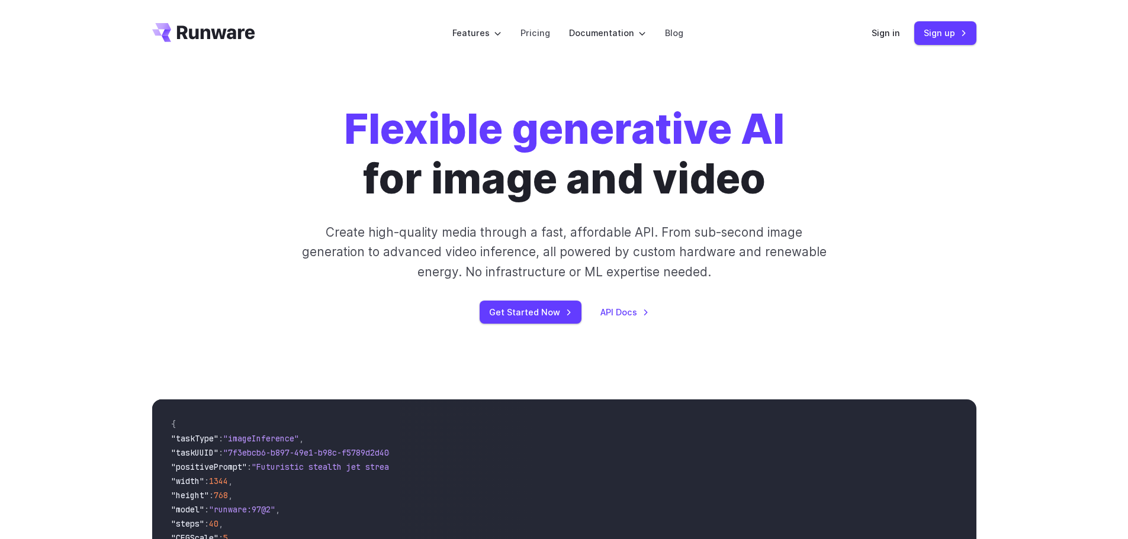
click at [883, 42] on div "Sign in Sign up" at bounding box center [923, 32] width 105 height 23
click at [884, 34] on link "Sign in" at bounding box center [885, 33] width 28 height 14
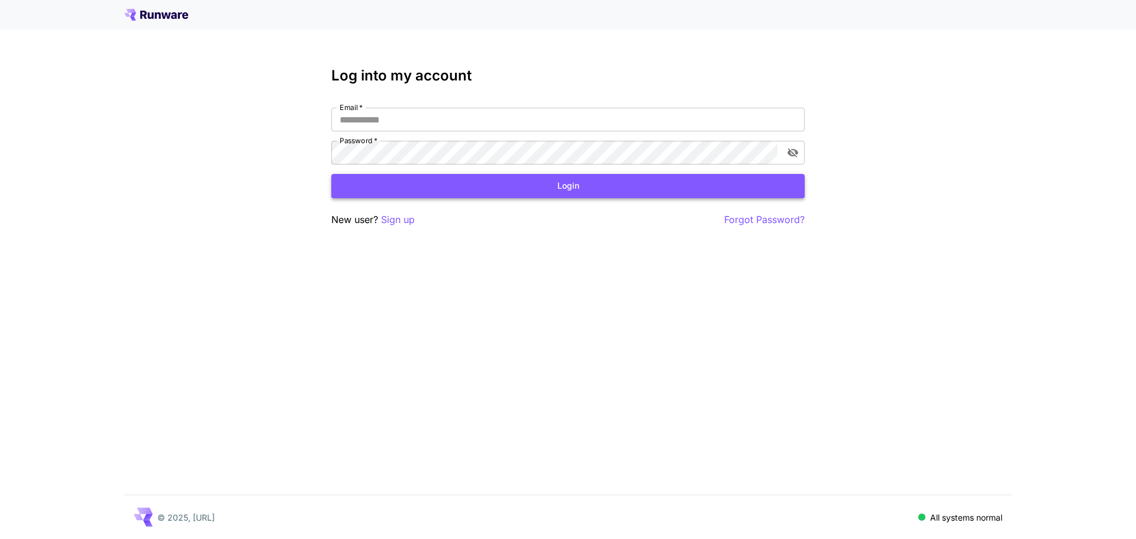
type input "**********"
click at [453, 189] on button "Login" at bounding box center [568, 186] width 474 height 24
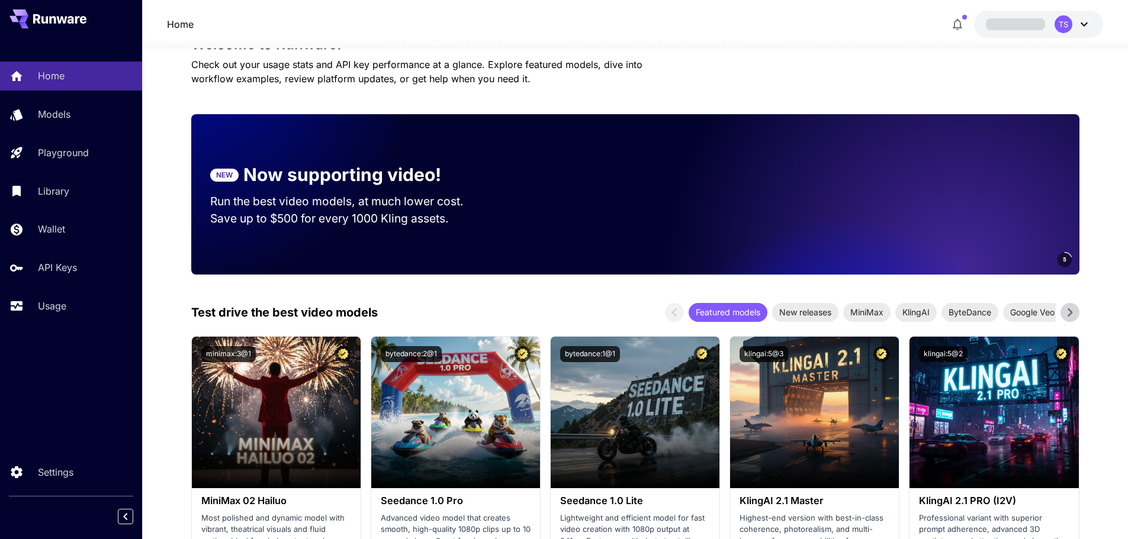
scroll to position [178, 0]
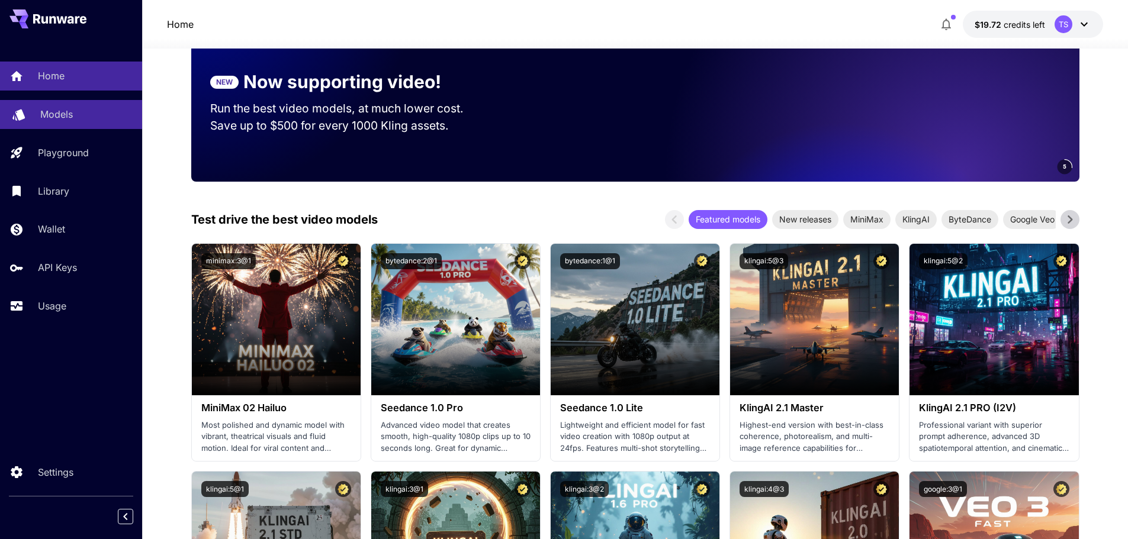
click at [77, 125] on link "Models" at bounding box center [71, 114] width 142 height 29
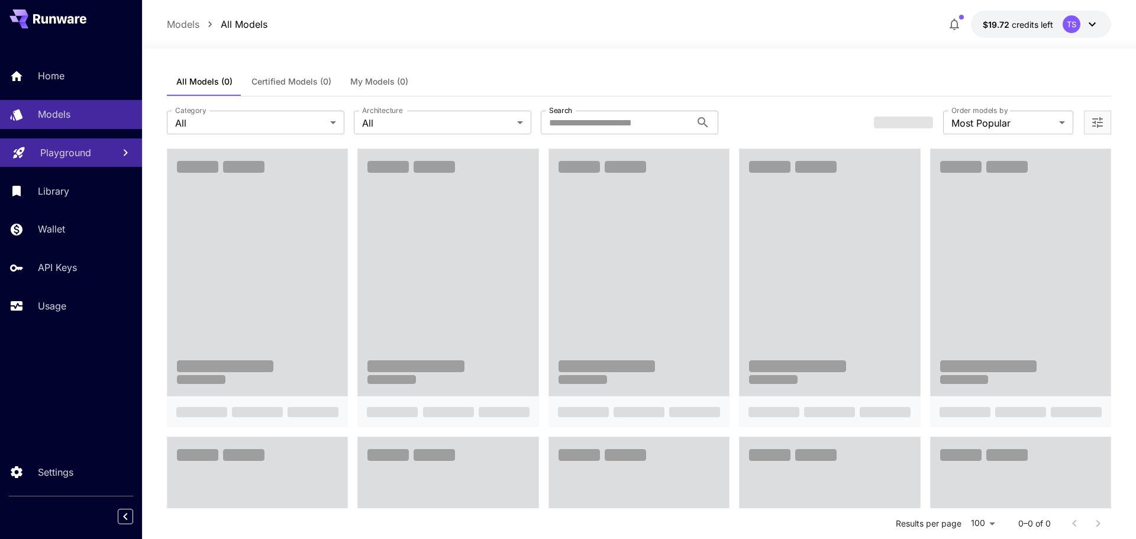
click at [88, 156] on p "Playground" at bounding box center [65, 153] width 51 height 14
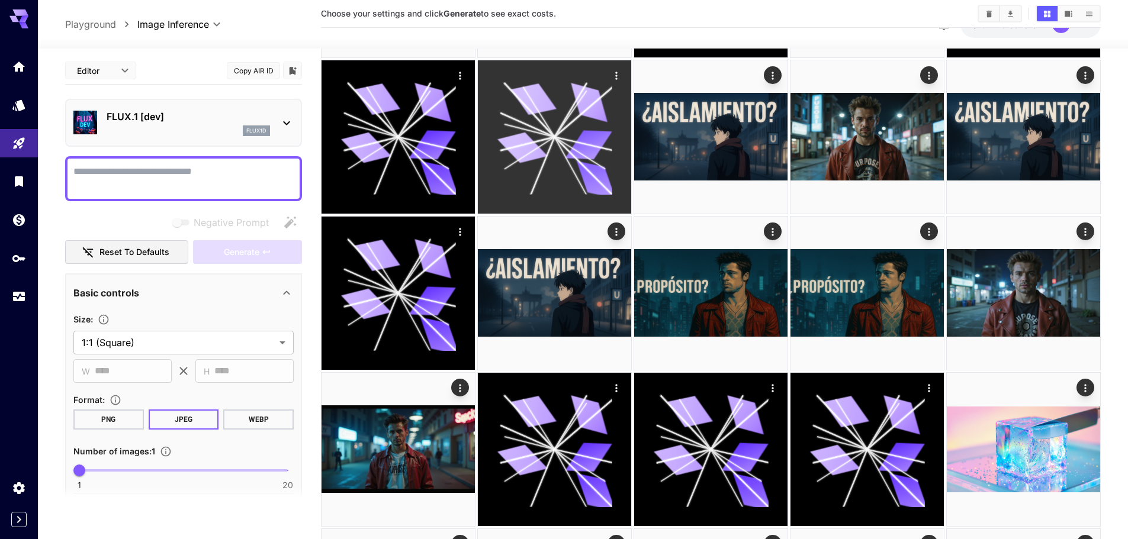
scroll to position [178, 0]
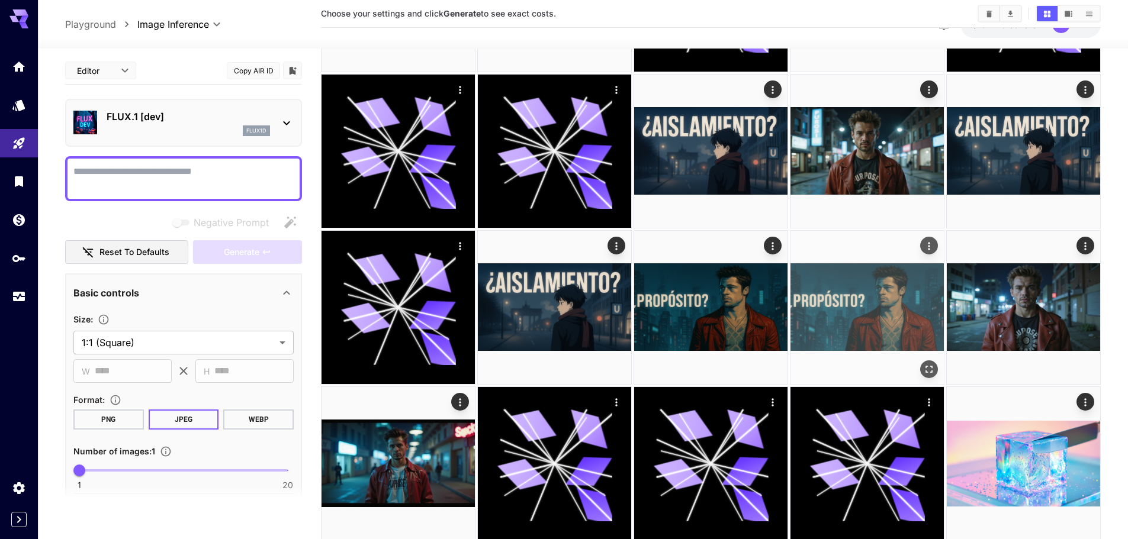
click at [826, 313] on img at bounding box center [866, 307] width 153 height 153
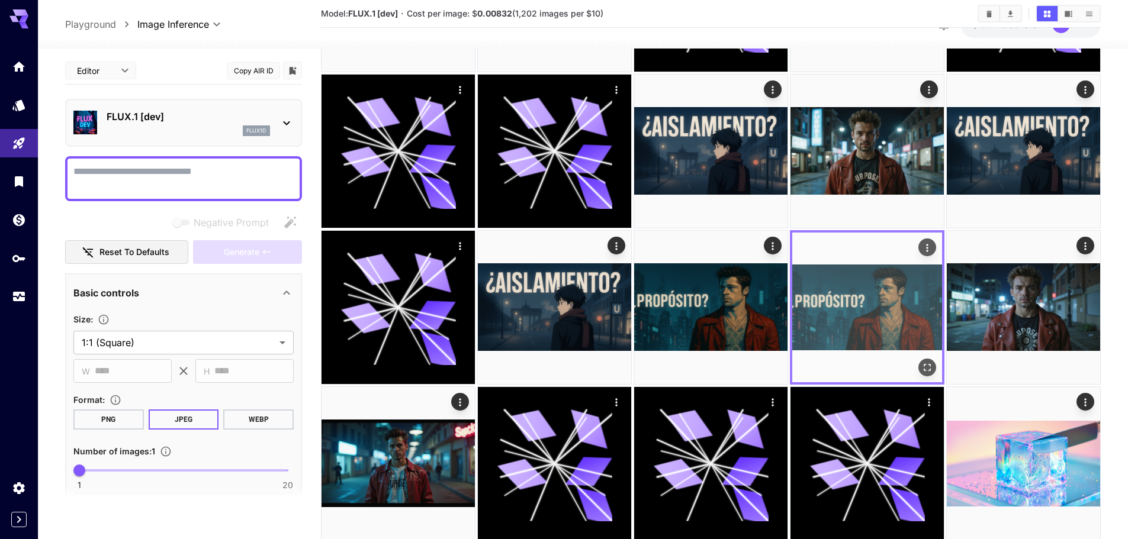
click at [932, 252] on icon "Actions" at bounding box center [927, 248] width 12 height 12
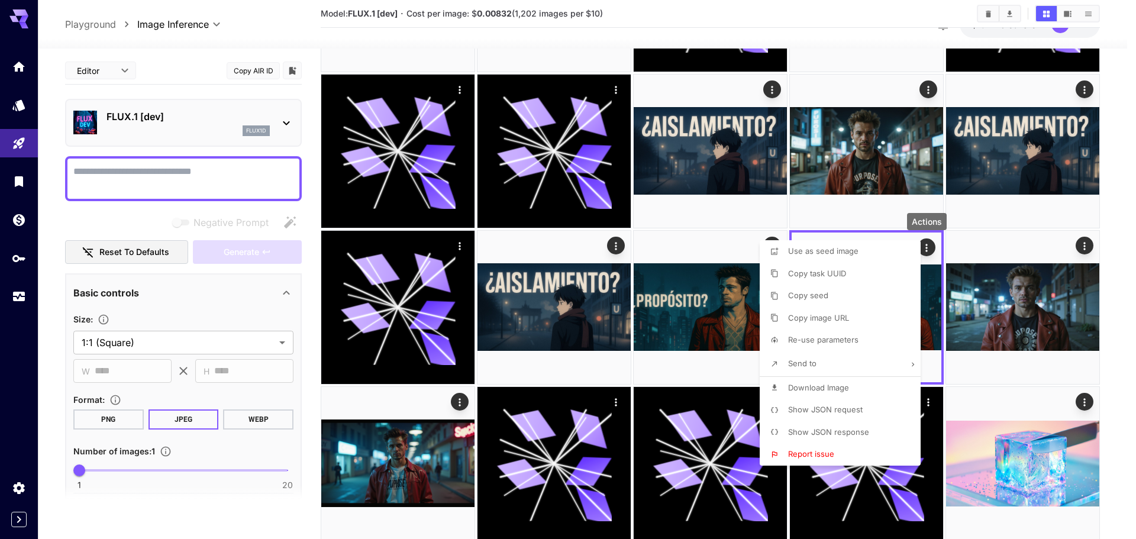
click at [1046, 330] on div at bounding box center [568, 269] width 1136 height 539
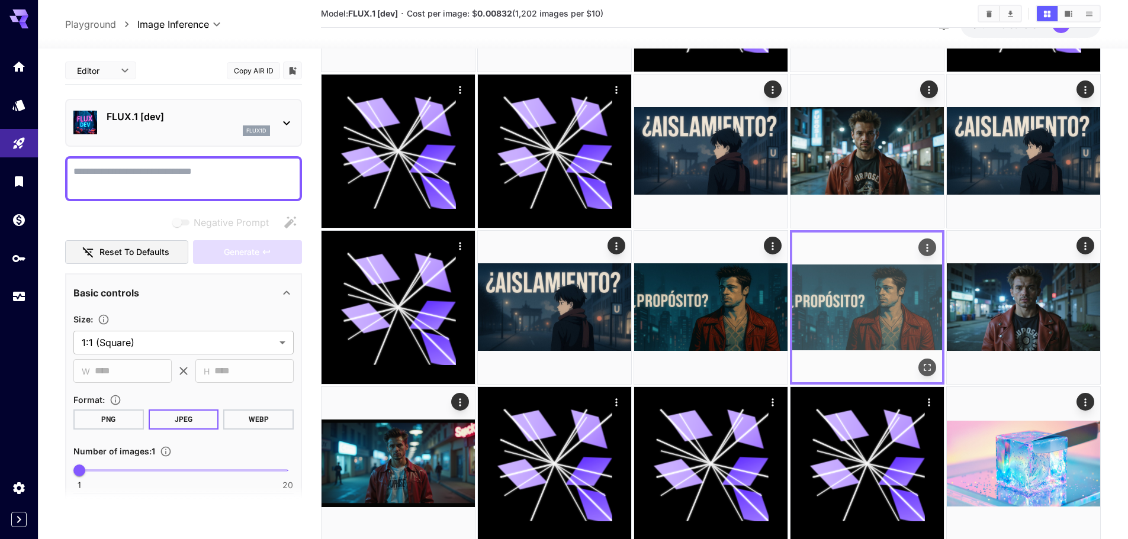
click at [865, 292] on img at bounding box center [867, 308] width 150 height 150
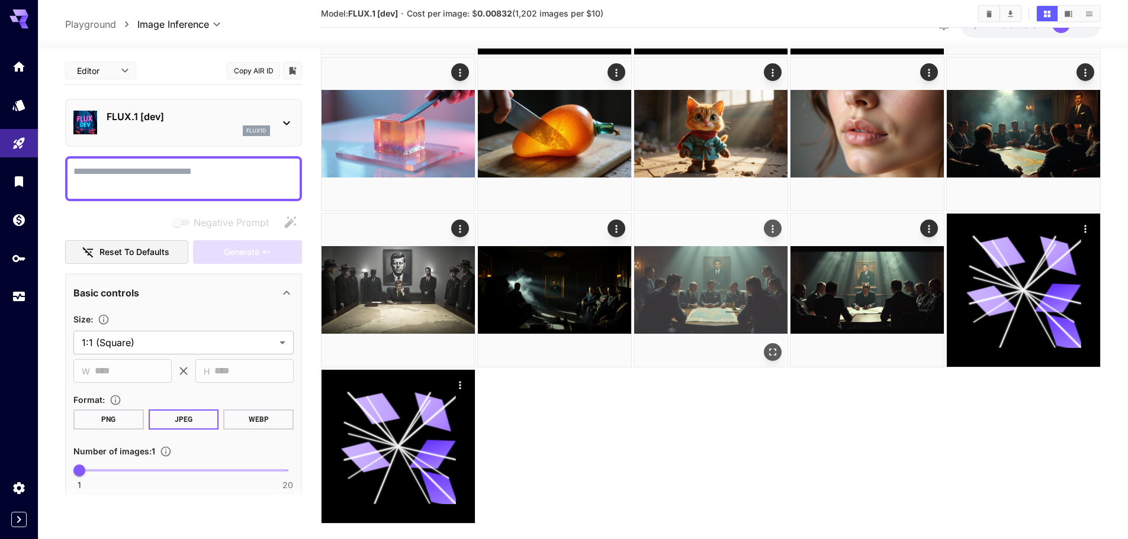
scroll to position [684, 0]
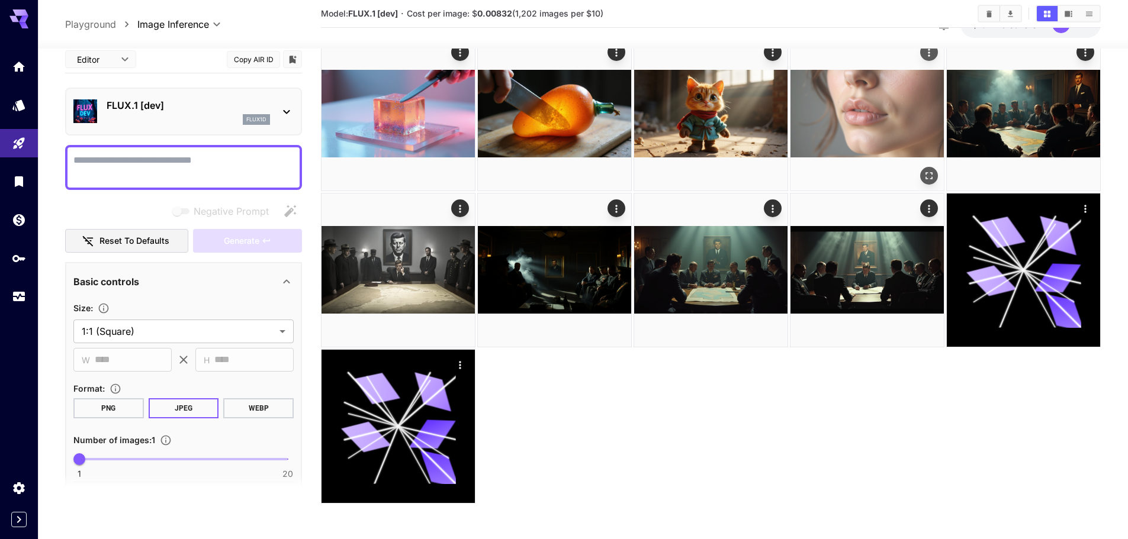
click at [840, 117] on img at bounding box center [866, 113] width 153 height 153
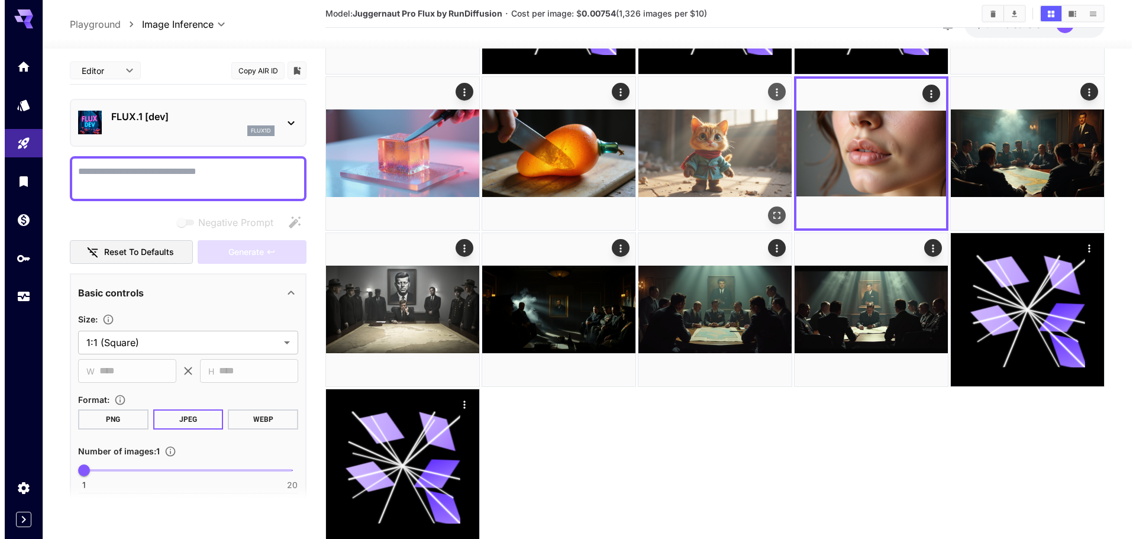
scroll to position [506, 0]
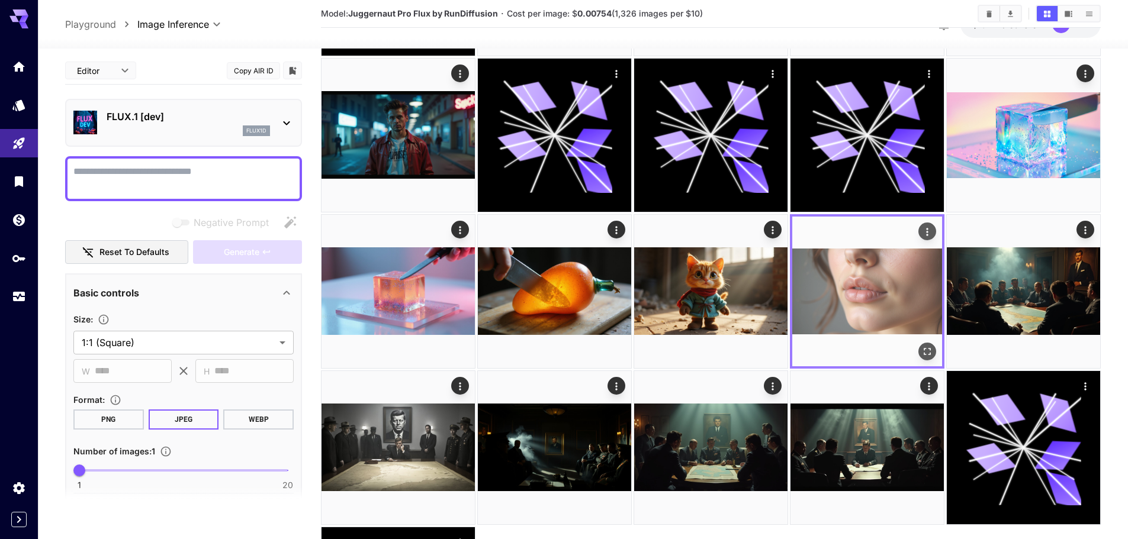
click at [925, 233] on icon "Actions" at bounding box center [927, 232] width 12 height 12
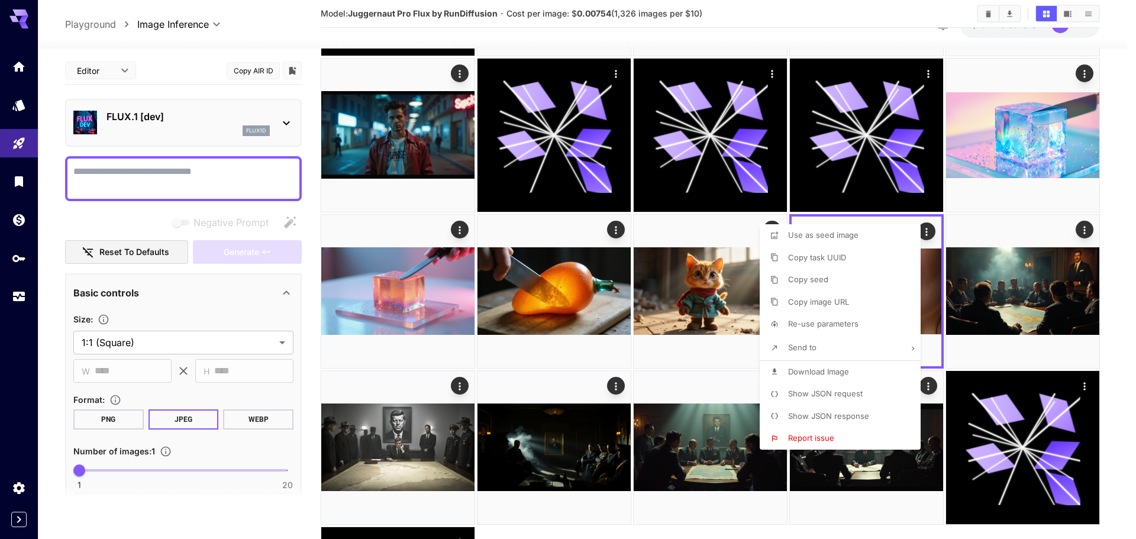
click at [171, 104] on div at bounding box center [568, 269] width 1136 height 539
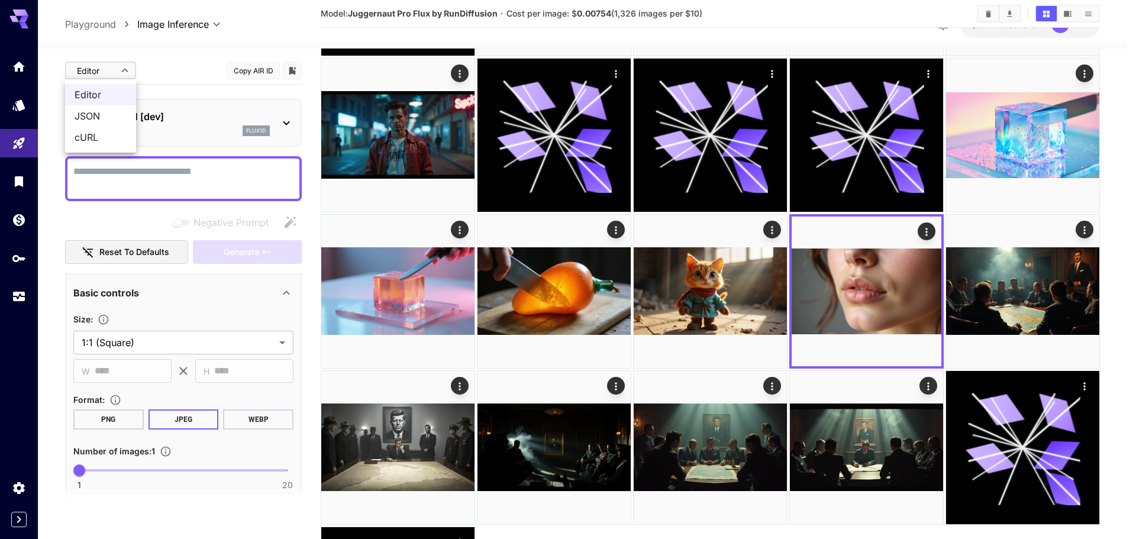
click at [120, 76] on body "**********" at bounding box center [568, 105] width 1136 height 1223
click at [117, 71] on div at bounding box center [568, 269] width 1136 height 539
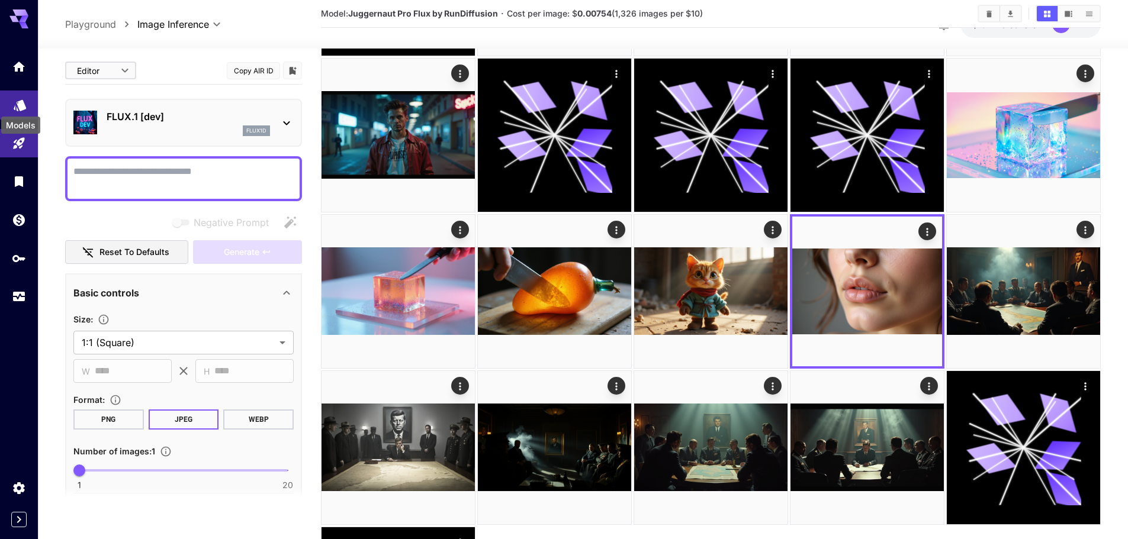
click at [19, 108] on icon "Models" at bounding box center [20, 101] width 14 height 14
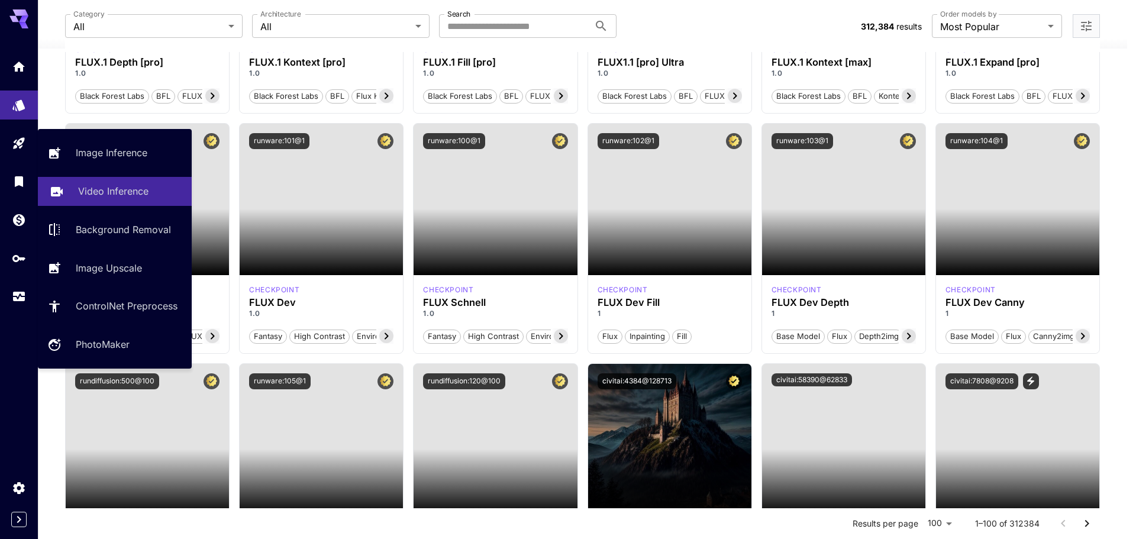
click at [104, 190] on p "Video Inference" at bounding box center [113, 191] width 70 height 14
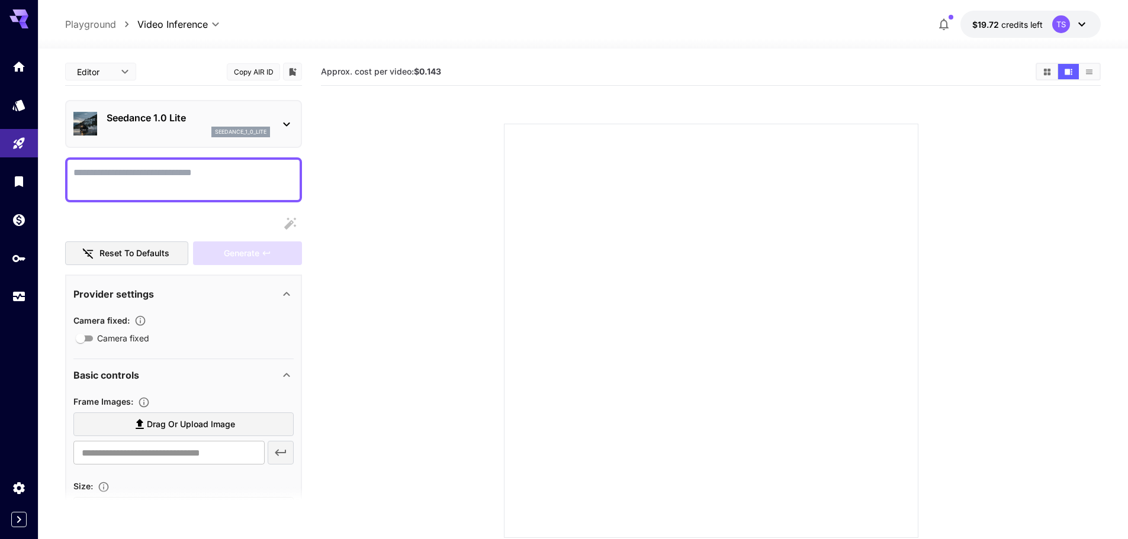
click at [182, 121] on p "Seedance 1.0 Lite" at bounding box center [188, 118] width 163 height 14
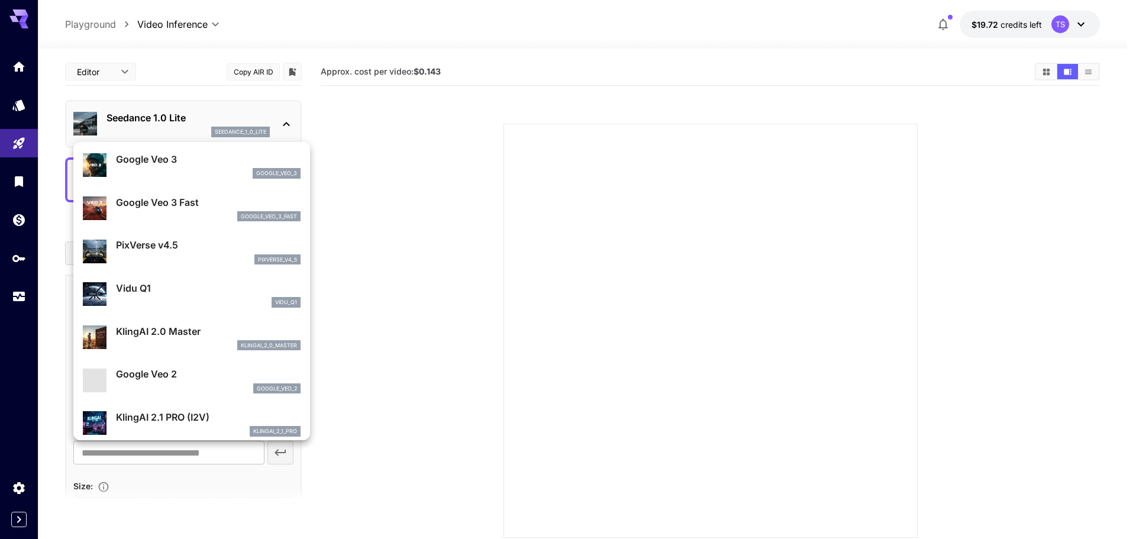
scroll to position [237, 0]
